Goal: Information Seeking & Learning: Learn about a topic

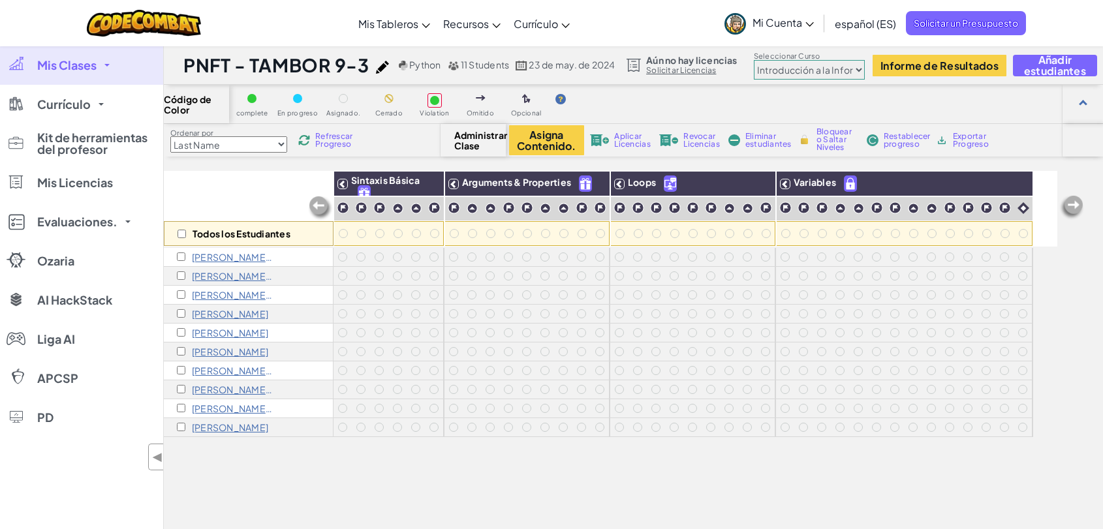
select select "560f1a9f22961295f9427742"
click at [1040, 69] on span "Añadir estudiantes" at bounding box center [1055, 65] width 62 height 22
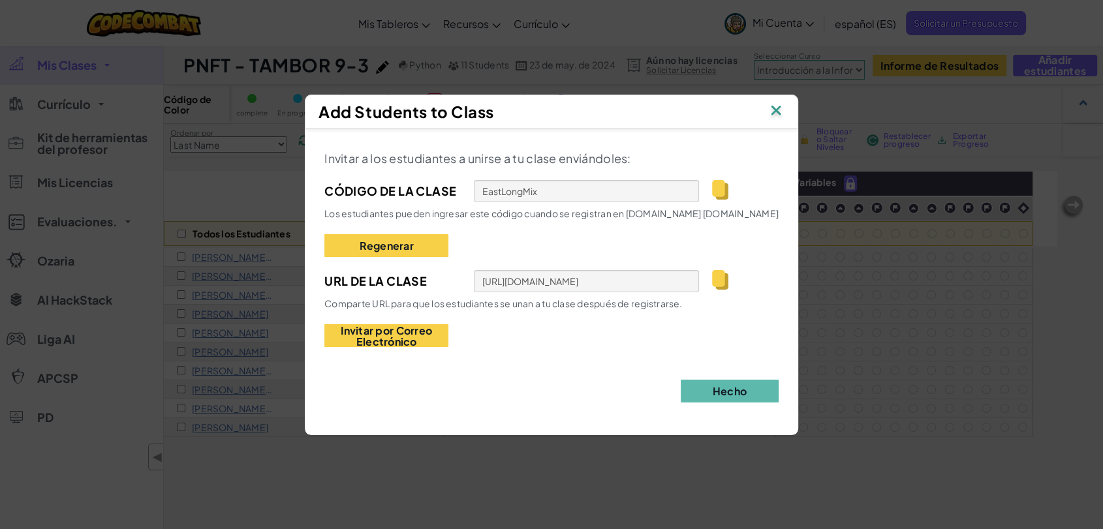
click at [570, 386] on div "Invitar a los estudiantes a unirse a tu clase enviándoles: Código de la Clase E…" at bounding box center [551, 275] width 454 height 255
click at [779, 110] on img at bounding box center [776, 112] width 17 height 20
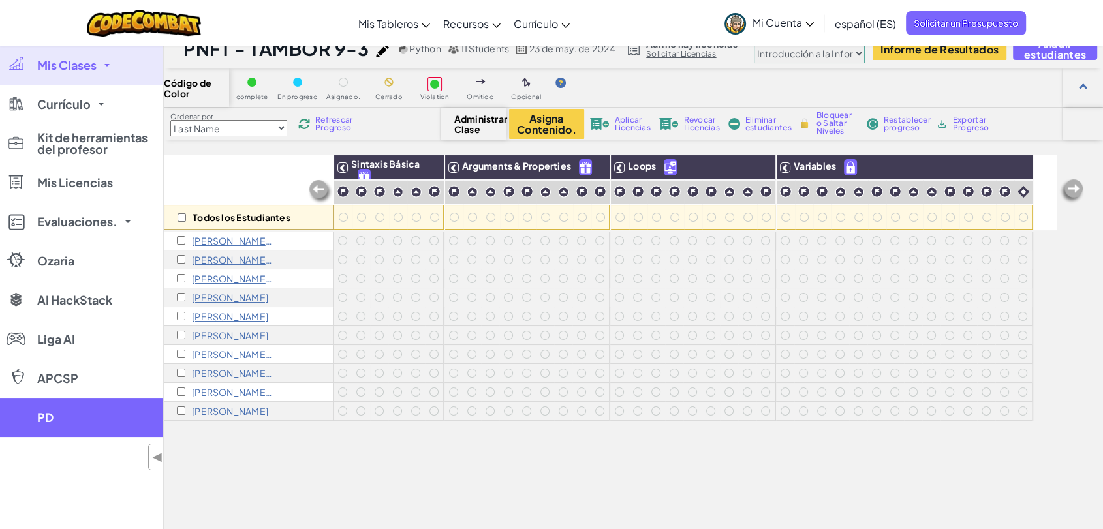
scroll to position [9, 0]
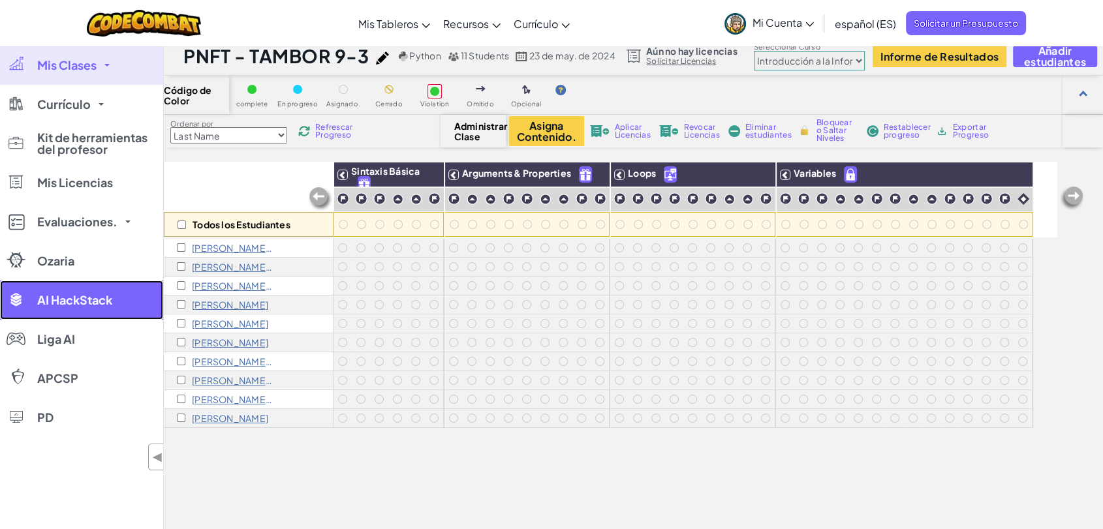
click at [58, 297] on span "AI HackStack" at bounding box center [74, 300] width 75 height 12
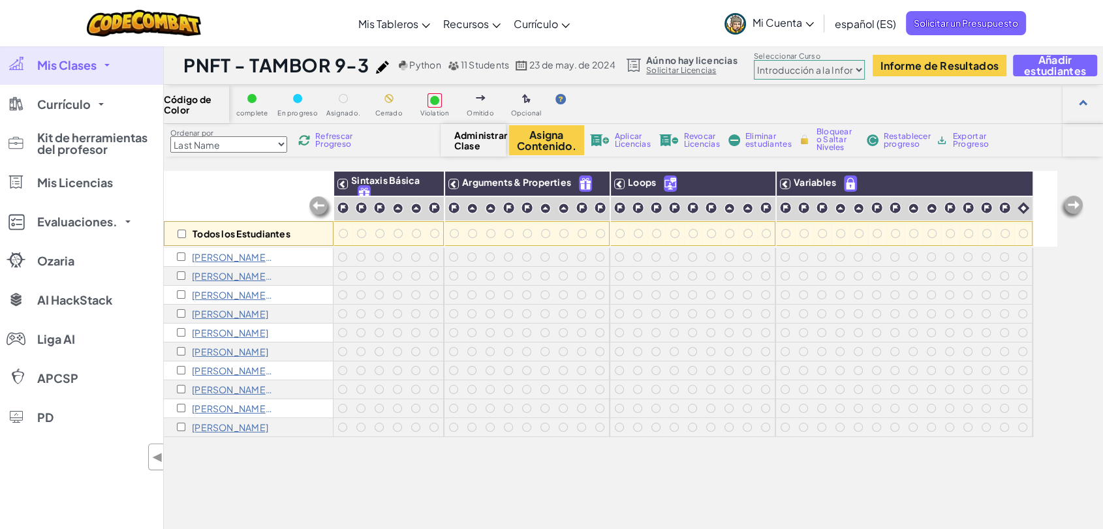
click at [101, 66] on link "Mis Clases" at bounding box center [81, 65] width 163 height 39
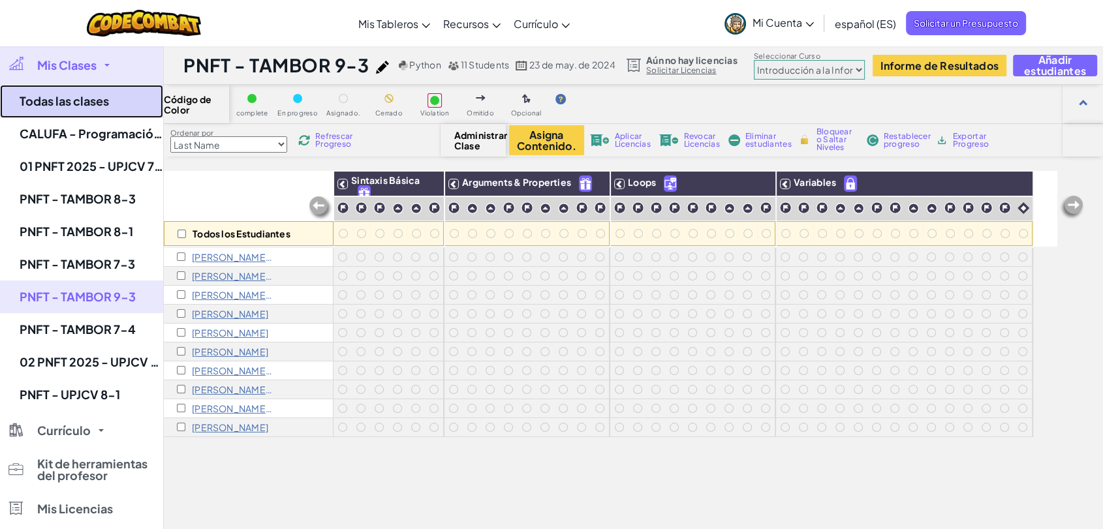
click at [93, 102] on link "Todas las clases" at bounding box center [81, 101] width 163 height 33
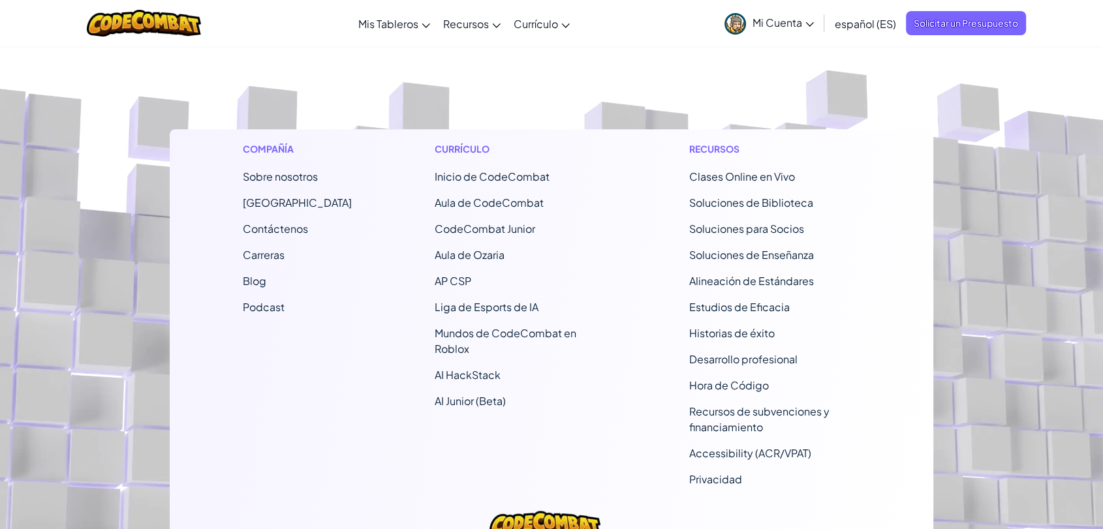
scroll to position [1627, 0]
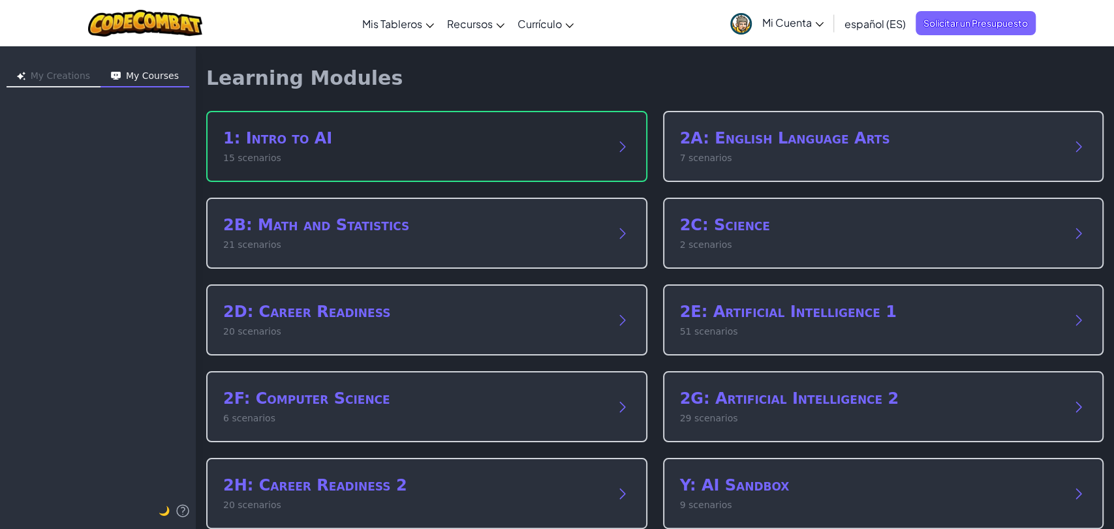
click at [306, 145] on h2 "1: Intro to AI" at bounding box center [413, 138] width 381 height 21
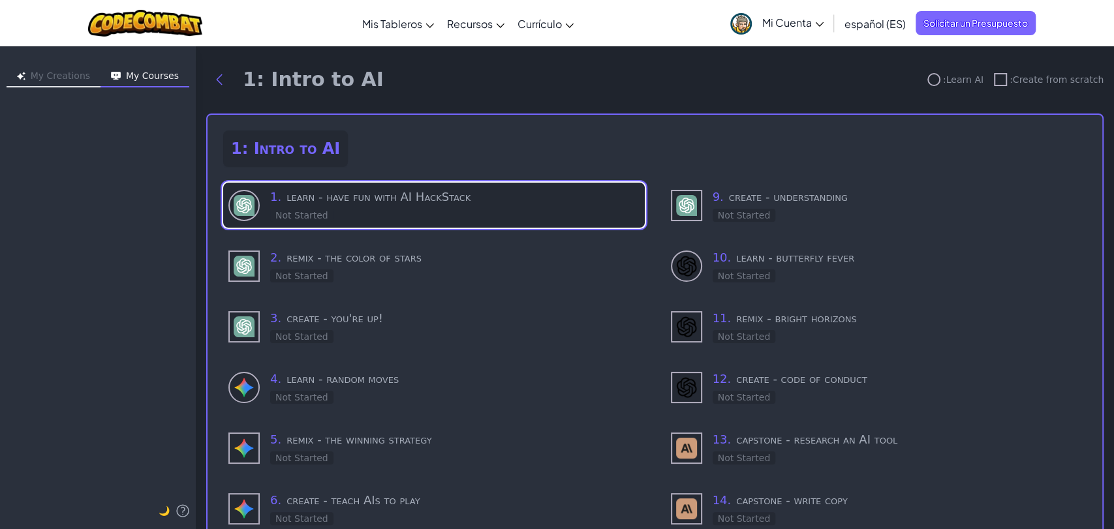
click at [441, 206] on div "1 . learn - have fun with AI HackStack Not Started" at bounding box center [454, 205] width 369 height 35
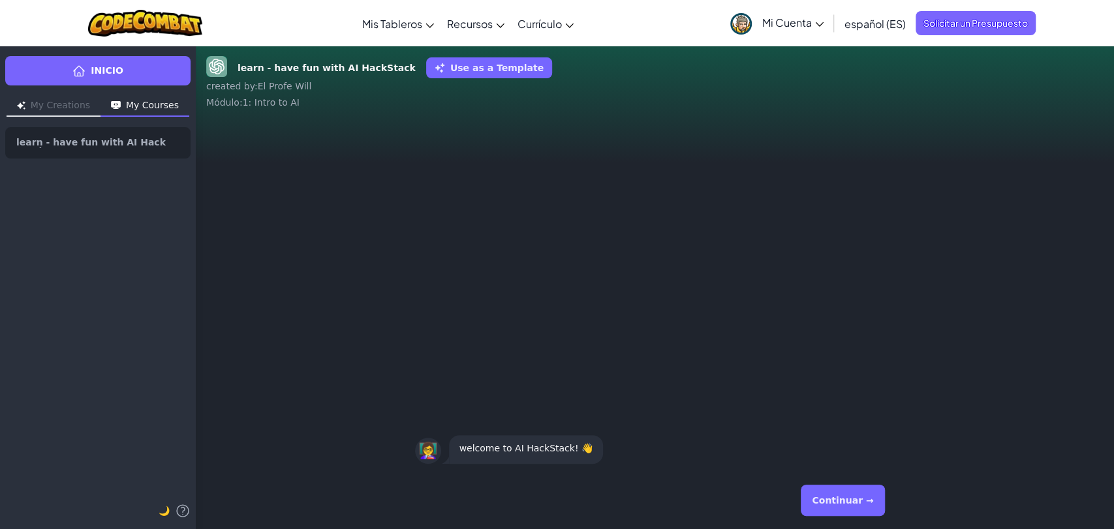
click at [546, 497] on div "Continuar →" at bounding box center [655, 500] width 480 height 47
click at [696, 488] on div "Continuar →" at bounding box center [655, 500] width 480 height 47
click at [858, 502] on button "Continuar →" at bounding box center [843, 500] width 84 height 31
click at [695, 501] on div "Continuar →" at bounding box center [655, 500] width 480 height 47
click at [868, 502] on button "Continuar →" at bounding box center [843, 500] width 84 height 31
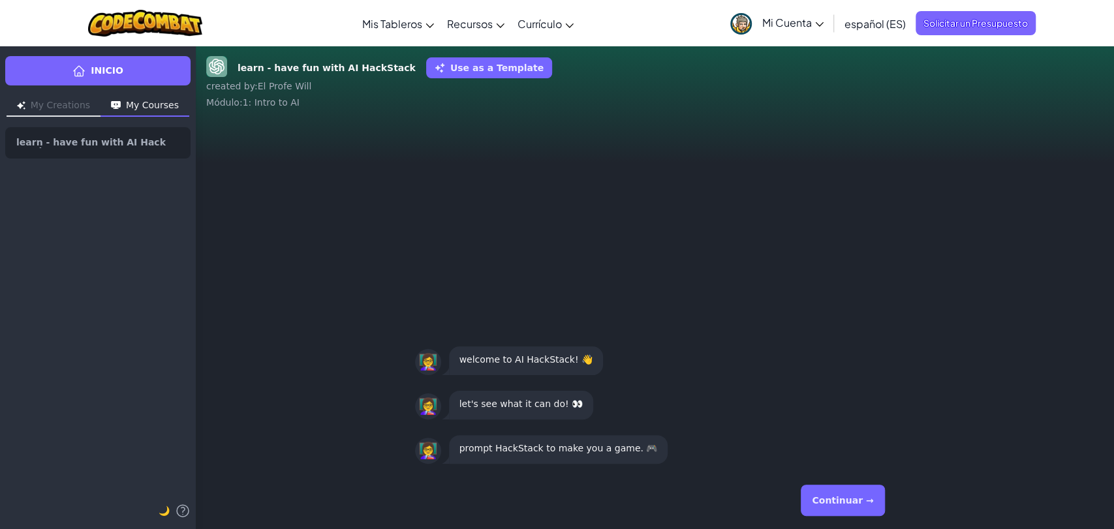
click at [627, 494] on div "Continuar →" at bounding box center [655, 500] width 480 height 47
click at [544, 287] on div "👩‍🏫 prompt HackStack to make you a game. 🎮 👩‍🏫 let's see what it can do! 👀 👩‍🏫 …" at bounding box center [655, 295] width 919 height 353
click at [511, 498] on div "Continuar →" at bounding box center [655, 500] width 480 height 47
click at [314, 490] on div "Continuar →" at bounding box center [655, 500] width 919 height 57
click at [116, 152] on link "learn - have fun with AI HackStack" at bounding box center [97, 142] width 185 height 31
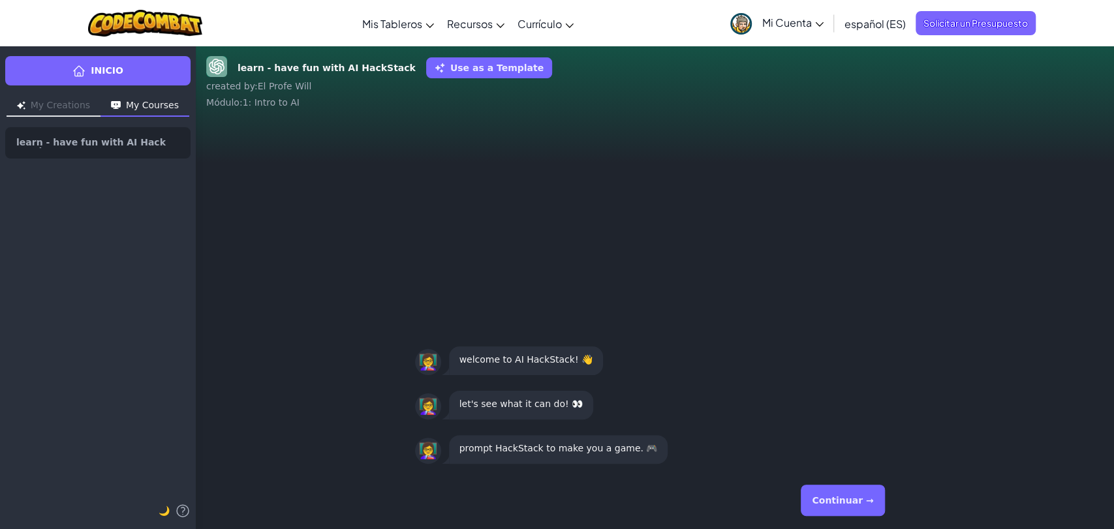
click at [599, 272] on div "👩‍🏫 prompt HackStack to make you a game. 🎮 👩‍🏫 let's see what it can do! 👀 👩‍🏫 …" at bounding box center [655, 295] width 919 height 353
click at [404, 158] on div "👩‍🏫 prompt HackStack to make you a game. 🎮 👩‍🏫 let's see what it can do! 👀 👩‍🏫 …" at bounding box center [655, 295] width 919 height 353
click at [595, 447] on p "prompt HackStack to make you a game. 🎮" at bounding box center [559, 449] width 198 height 16
click at [597, 483] on div "Continuar →" at bounding box center [655, 500] width 480 height 47
click at [616, 511] on div "Continuar →" at bounding box center [655, 500] width 480 height 47
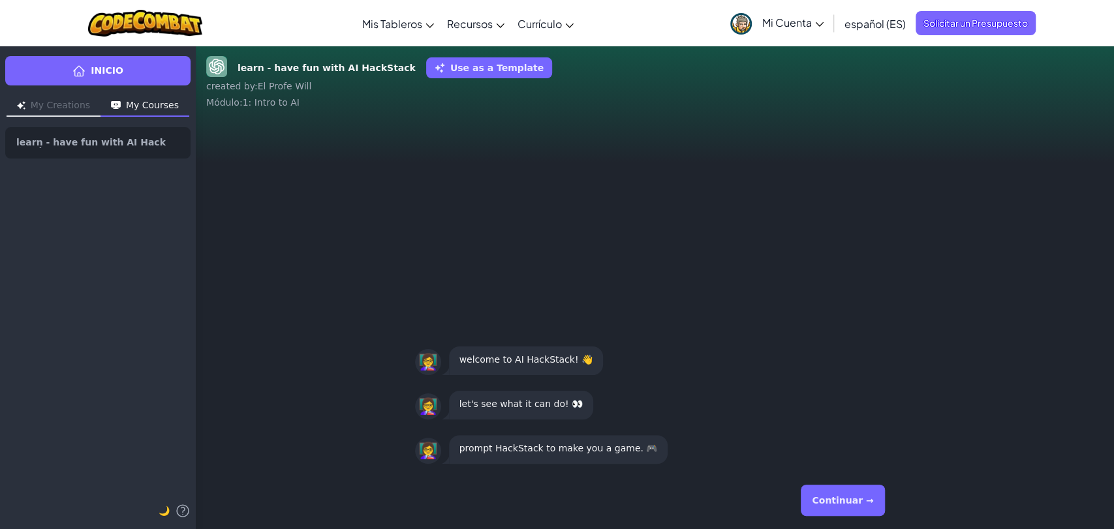
click at [616, 511] on div "Continuar →" at bounding box center [655, 500] width 480 height 47
click at [864, 497] on button "Continuar →" at bounding box center [843, 500] width 84 height 31
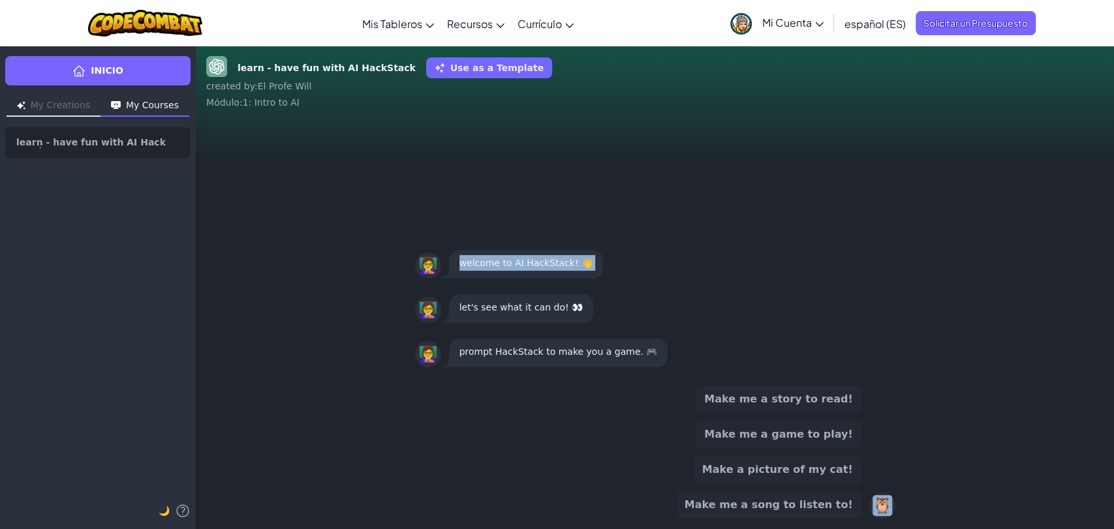
click at [810, 471] on button "Make a picture of my cat!" at bounding box center [778, 469] width 168 height 27
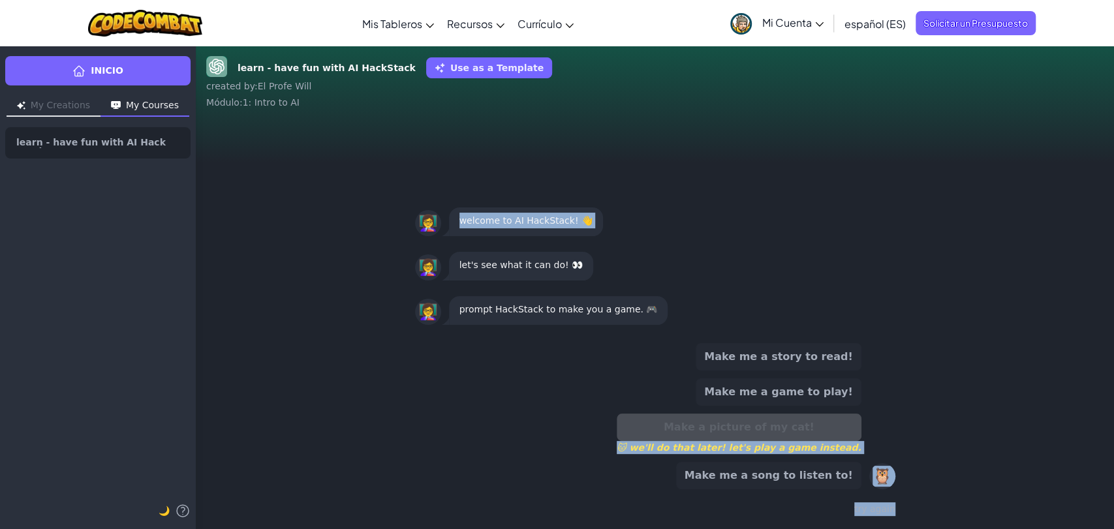
click at [740, 452] on span "🐱 we'll do that later! let's play a game instead." at bounding box center [739, 447] width 245 height 13
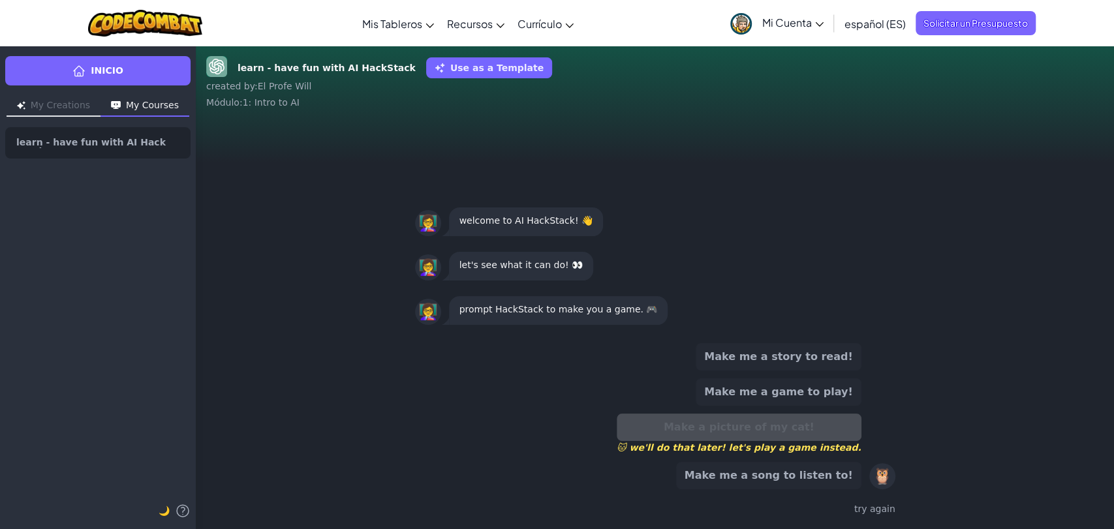
click at [728, 471] on button "Make me a song to listen to!" at bounding box center [768, 475] width 185 height 27
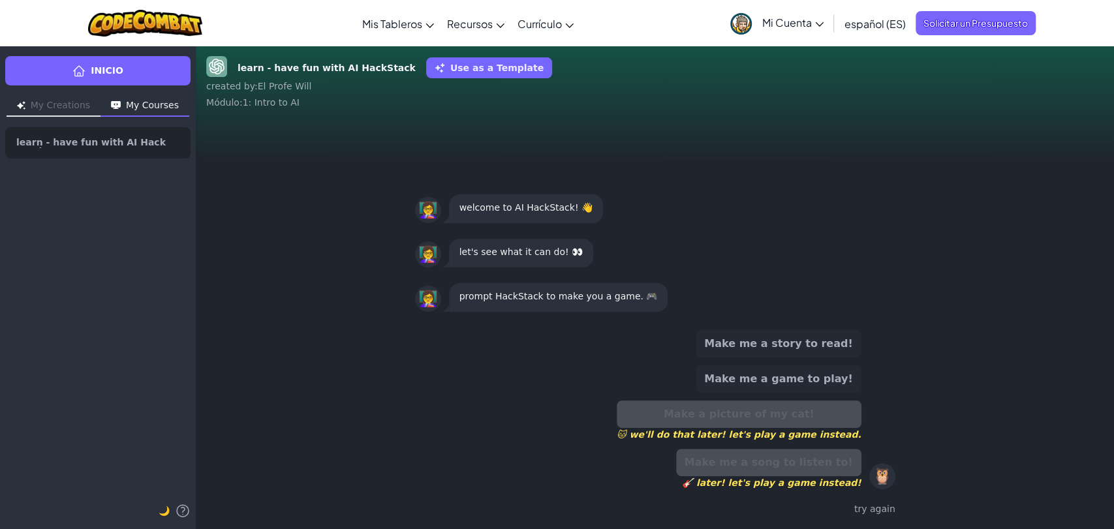
click at [774, 457] on div "Make me a song to listen to! 🎸 later! let's play a game instead!" at bounding box center [768, 469] width 185 height 40
click at [757, 437] on span "🐱 we'll do that later! let's play a game instead." at bounding box center [739, 434] width 245 height 13
click at [371, 353] on div "Make me a story to read! Make me a game to play! Make a picture of my cat! 🐱 we…" at bounding box center [655, 425] width 919 height 210
click at [877, 514] on div "try again" at bounding box center [655, 509] width 480 height 19
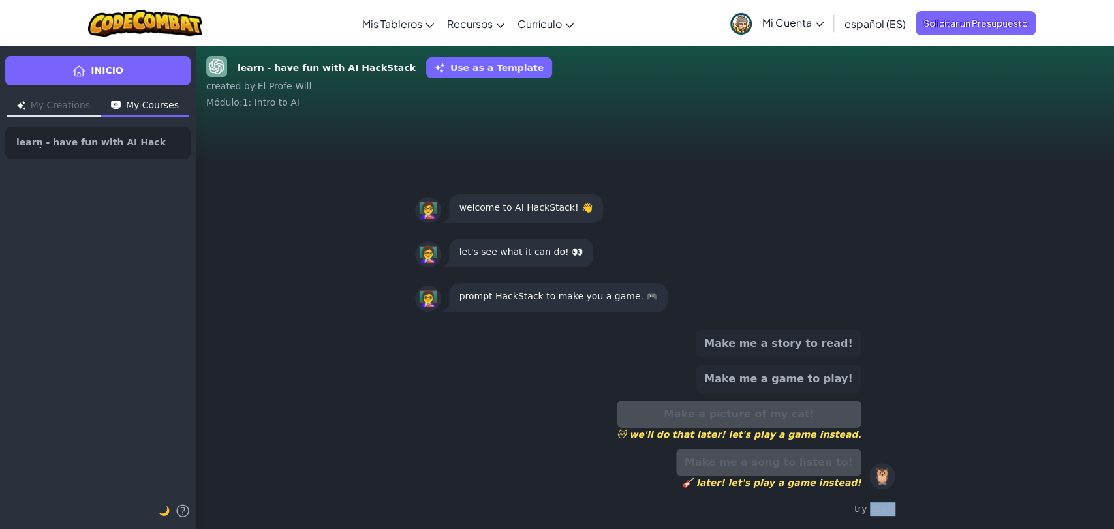
click at [877, 514] on div "try again" at bounding box center [655, 509] width 480 height 19
click at [784, 338] on button "Make me a story to read!" at bounding box center [778, 343] width 165 height 27
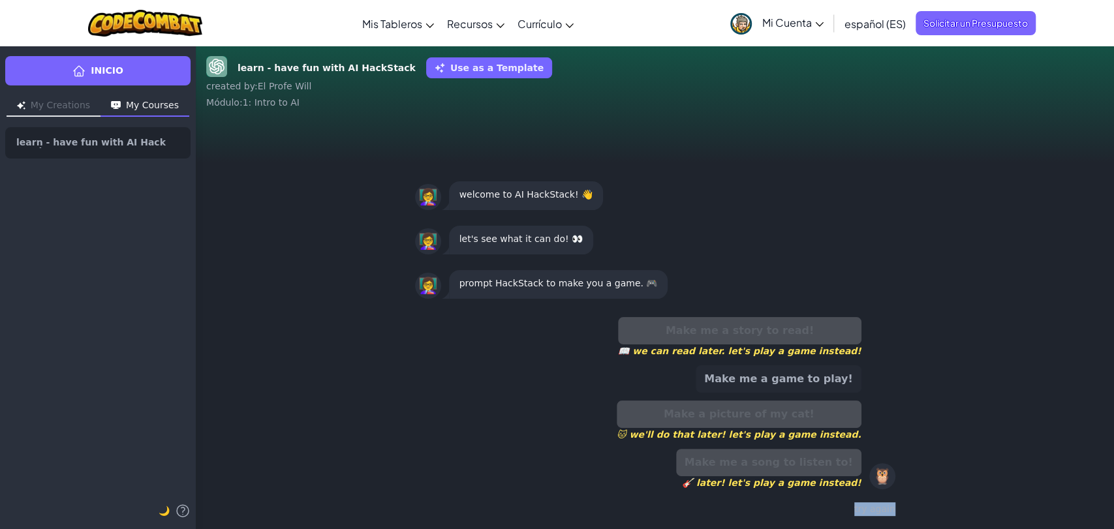
click at [787, 383] on button "Make me a game to play!" at bounding box center [778, 379] width 165 height 27
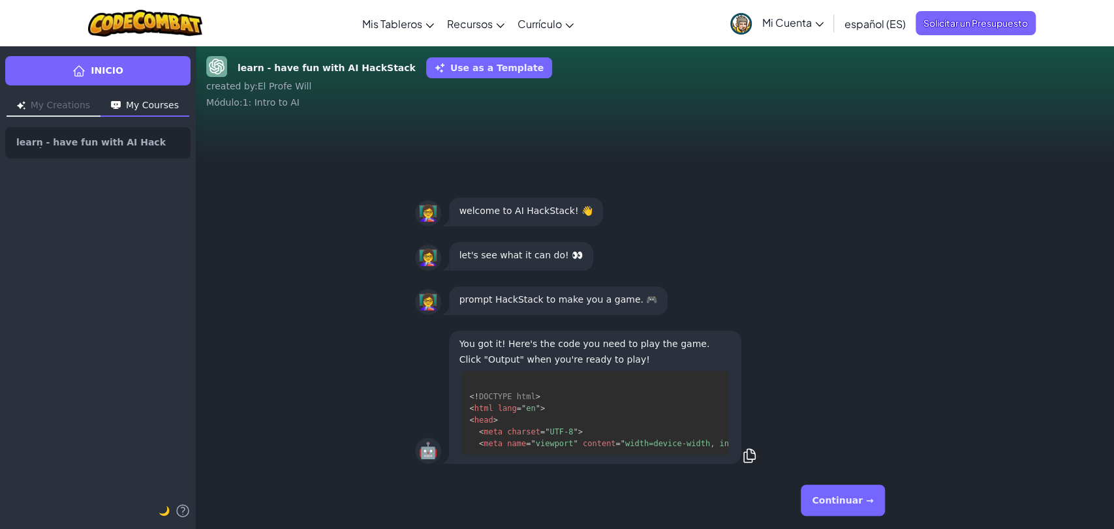
scroll to position [37, 0]
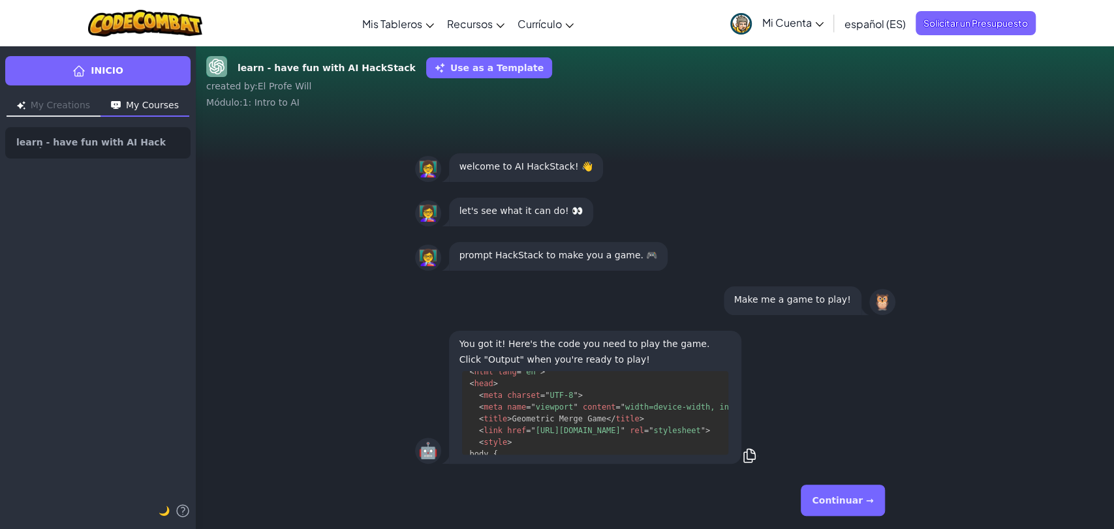
click at [860, 513] on button "Continuar →" at bounding box center [843, 500] width 84 height 31
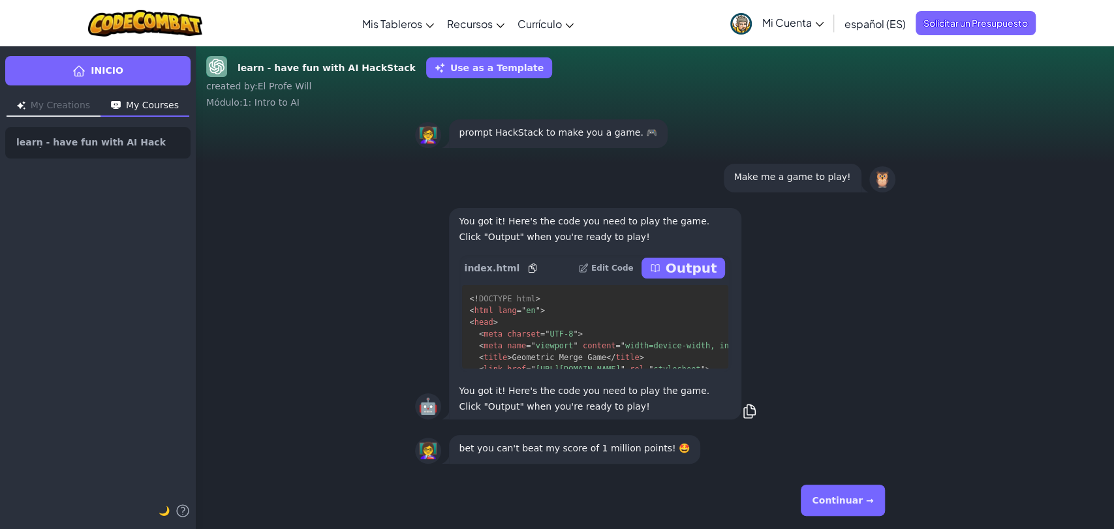
scroll to position [0, 0]
click at [682, 267] on p "Output" at bounding box center [692, 268] width 52 height 18
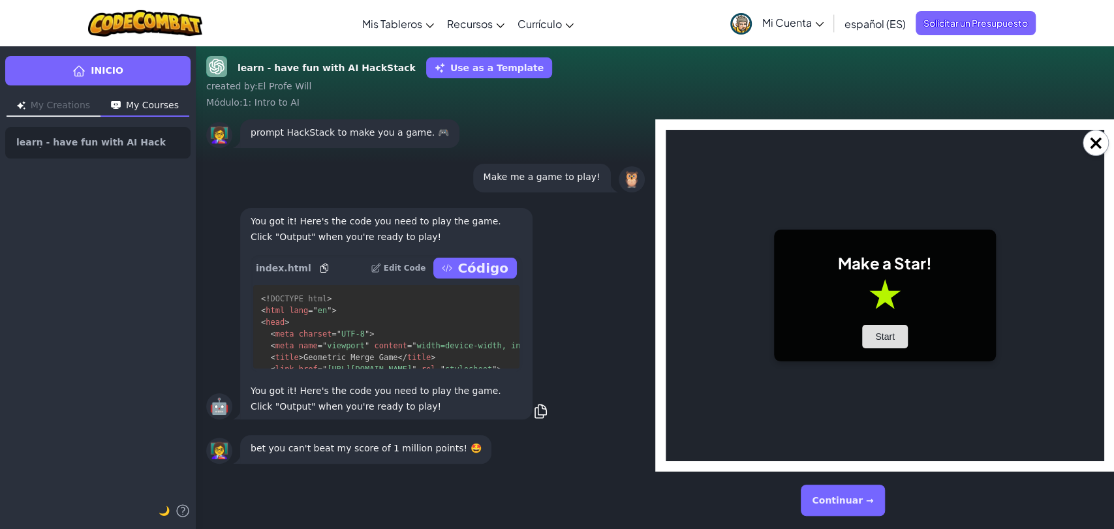
click at [892, 332] on button "Start" at bounding box center [885, 337] width 46 height 24
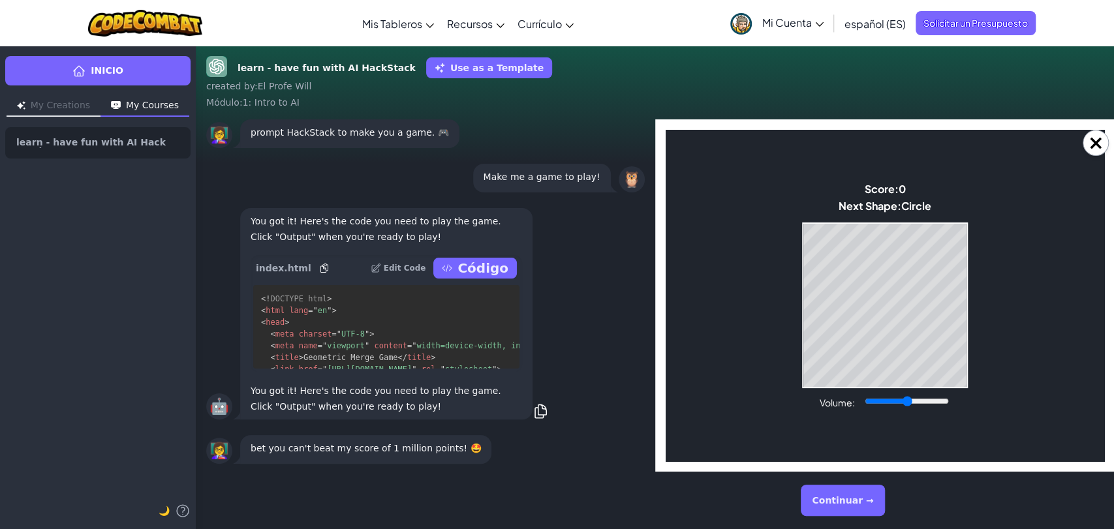
click at [339, 527] on div "Continuar →" at bounding box center [655, 500] width 919 height 57
click at [1097, 146] on button "×" at bounding box center [1096, 143] width 26 height 26
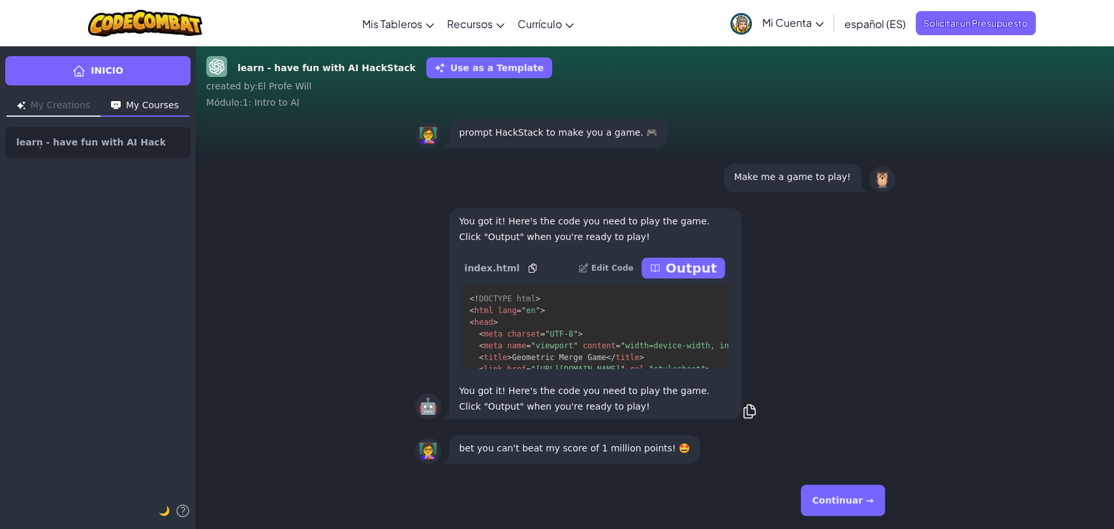
click at [282, 274] on div "🤖 You got it! Here's the code you need to play the game. Click "Output" when yo…" at bounding box center [655, 313] width 919 height 227
